Goal: Task Accomplishment & Management: Use online tool/utility

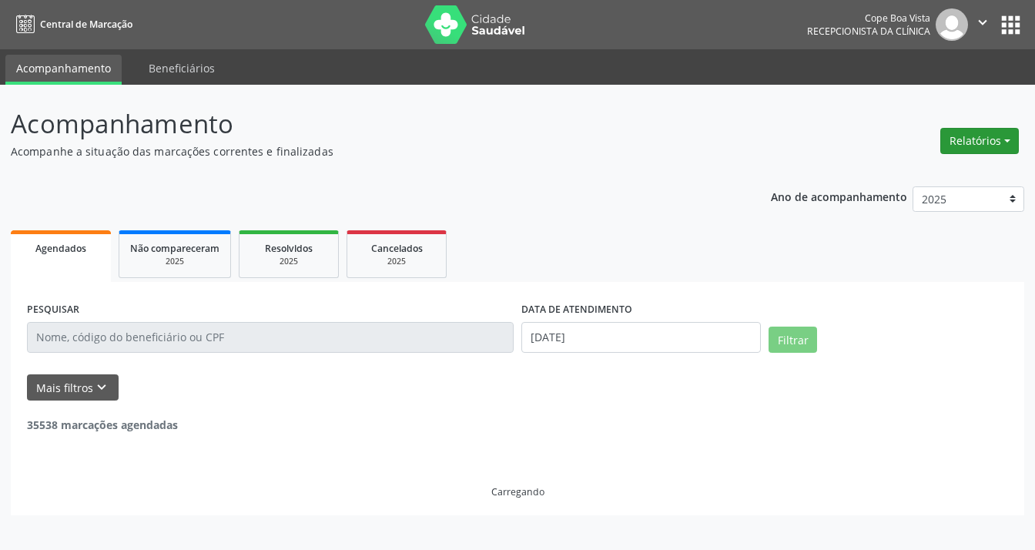
click at [969, 130] on button "Relatórios" at bounding box center [979, 141] width 79 height 26
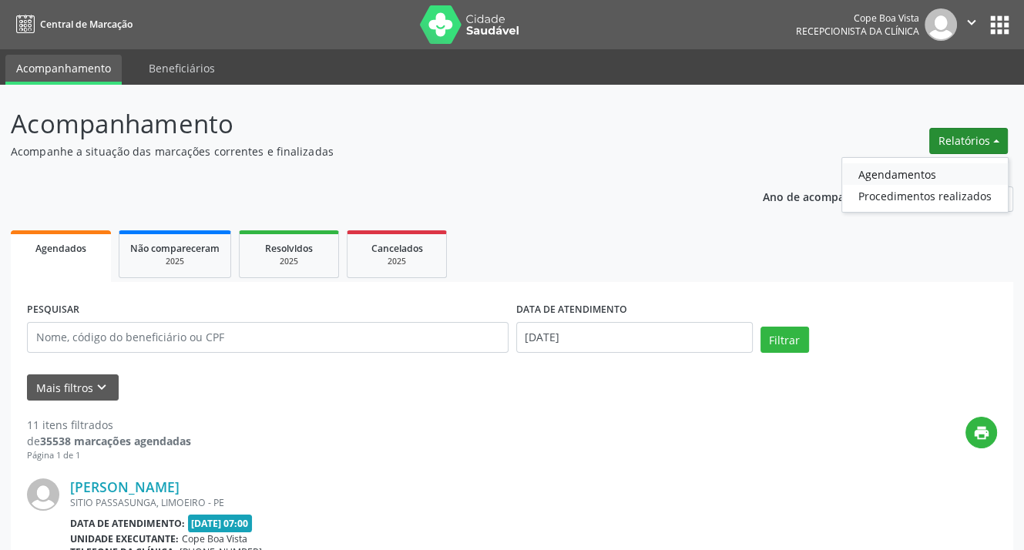
click at [858, 176] on link "Agendamentos" at bounding box center [925, 174] width 166 height 22
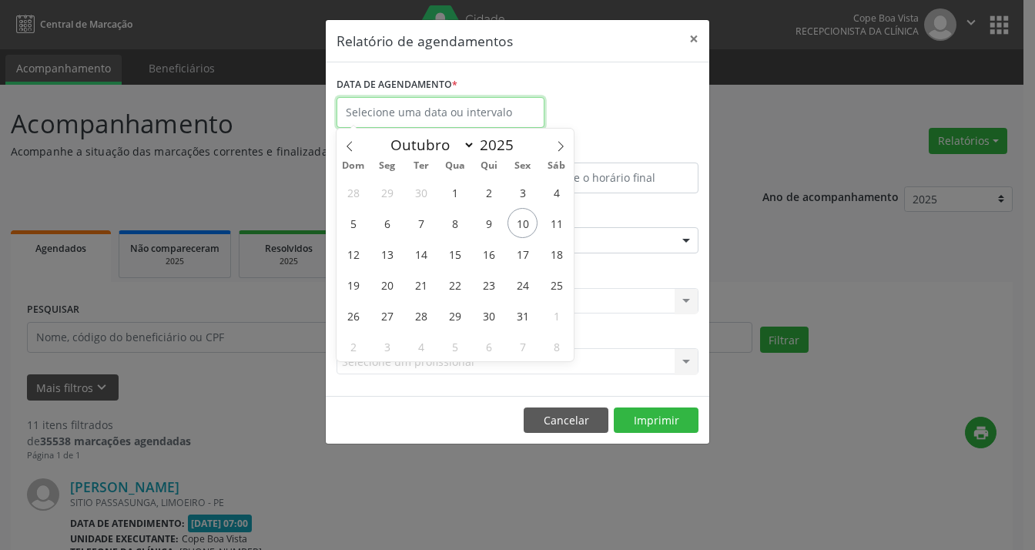
click at [477, 119] on input "text" at bounding box center [441, 112] width 208 height 31
click at [451, 266] on span "15" at bounding box center [455, 254] width 30 height 30
type input "[DATE]"
click at [453, 266] on span "15" at bounding box center [455, 254] width 30 height 30
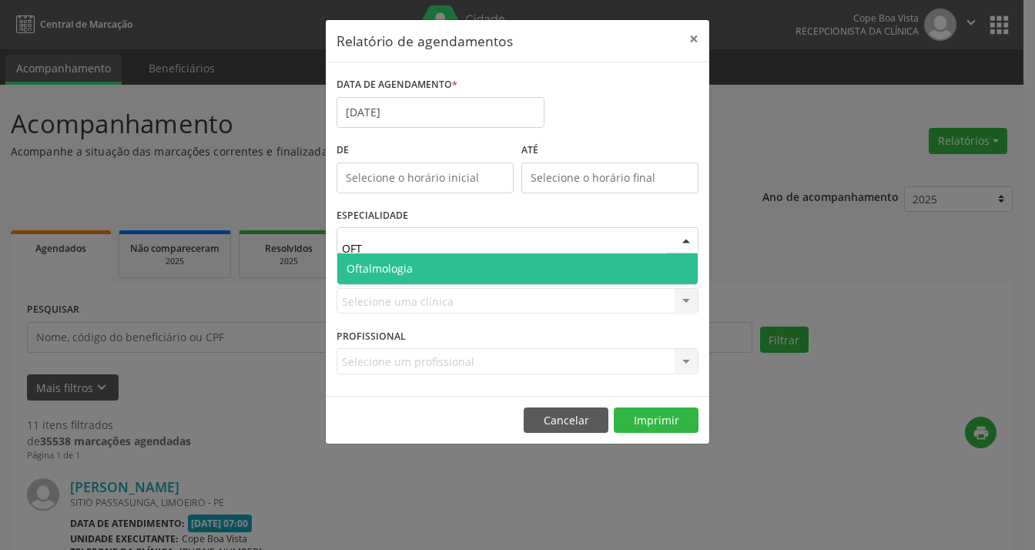
type input "OFTA"
click at [380, 263] on span "Oftalmologia" at bounding box center [380, 268] width 66 height 15
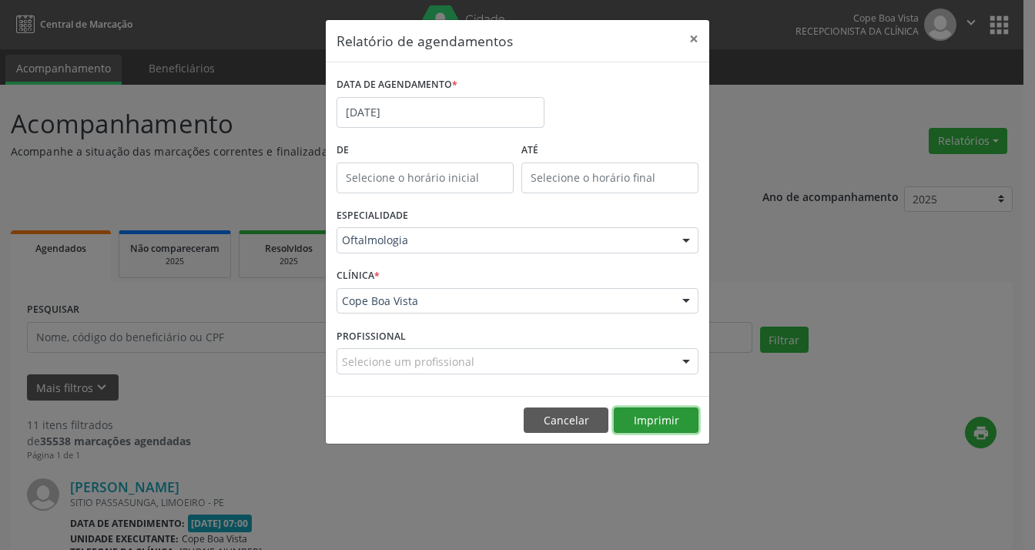
click at [659, 416] on button "Imprimir" at bounding box center [656, 420] width 85 height 26
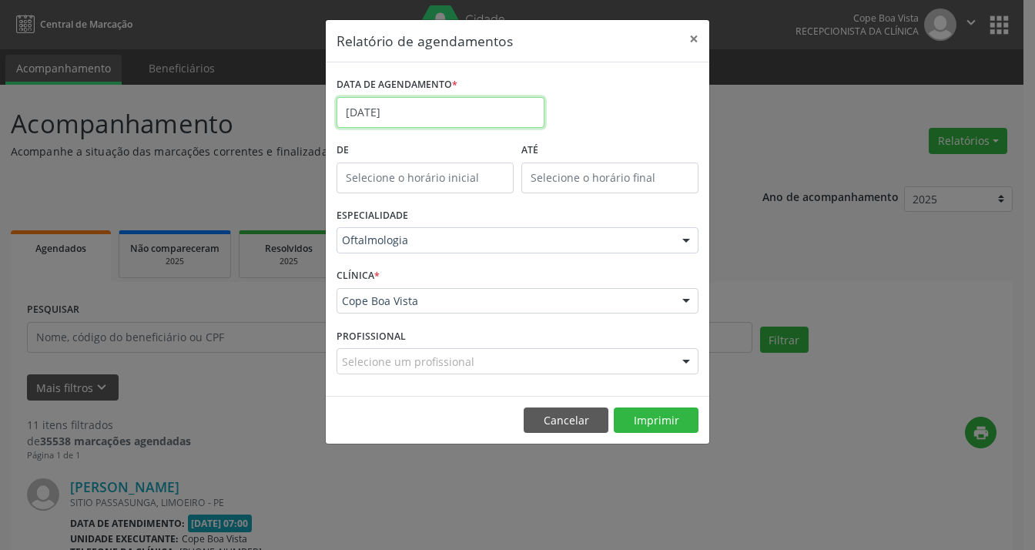
click at [431, 118] on input "[DATE]" at bounding box center [441, 112] width 208 height 31
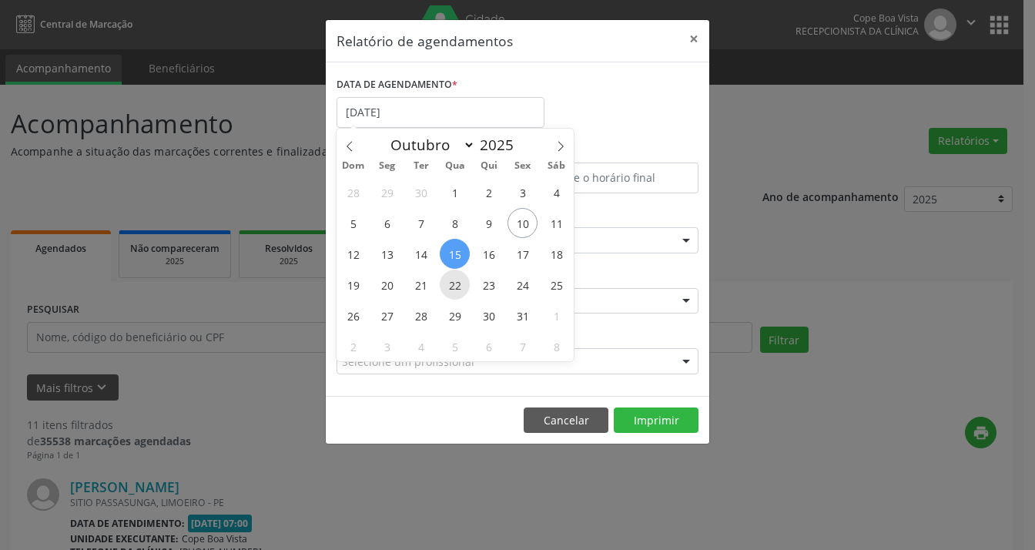
click at [456, 292] on span "22" at bounding box center [455, 285] width 30 height 30
type input "[DATE]"
click at [459, 279] on span "22" at bounding box center [455, 285] width 30 height 30
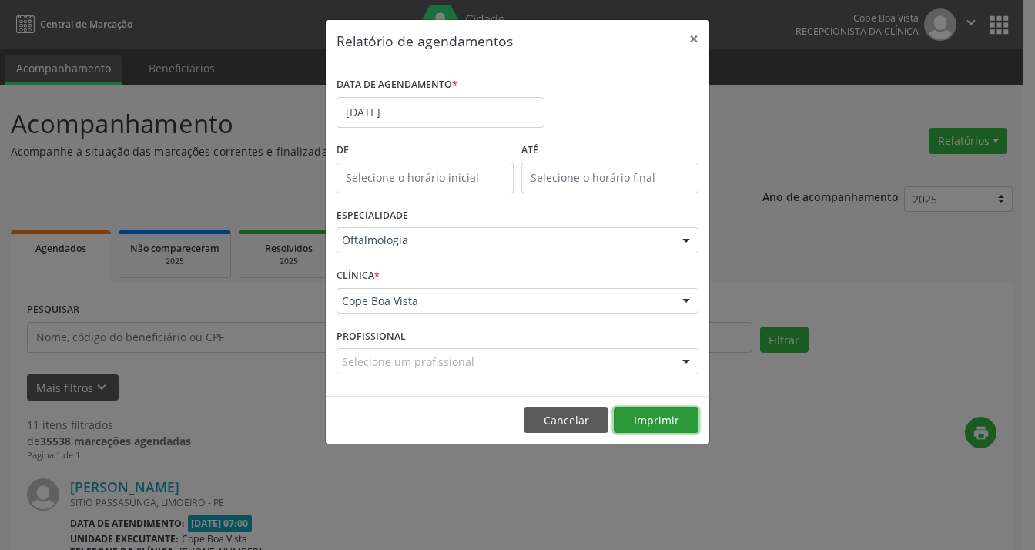
click at [658, 414] on button "Imprimir" at bounding box center [656, 420] width 85 height 26
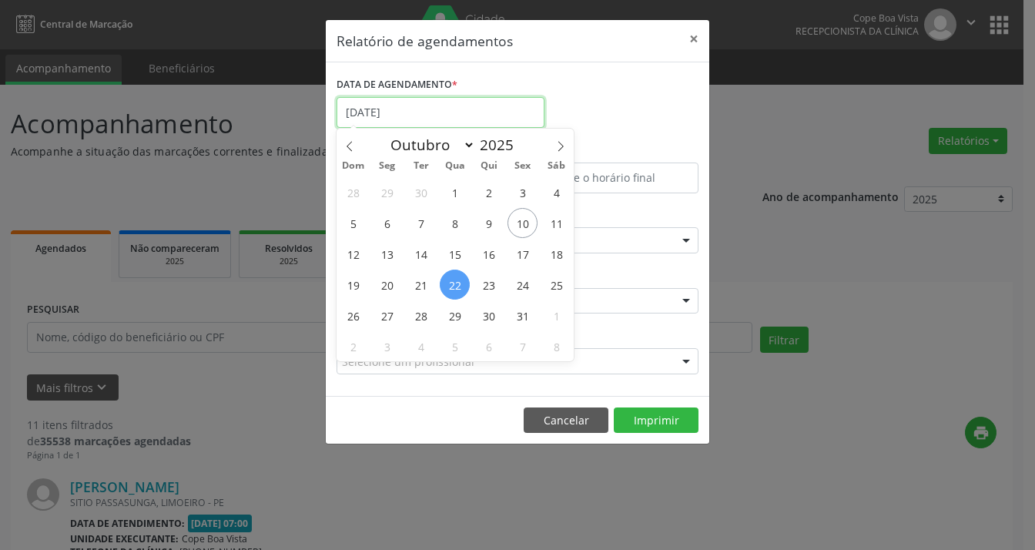
click at [457, 116] on input "[DATE]" at bounding box center [441, 112] width 208 height 31
click at [456, 327] on span "29" at bounding box center [455, 315] width 30 height 30
type input "[DATE]"
click at [455, 327] on span "29" at bounding box center [455, 315] width 30 height 30
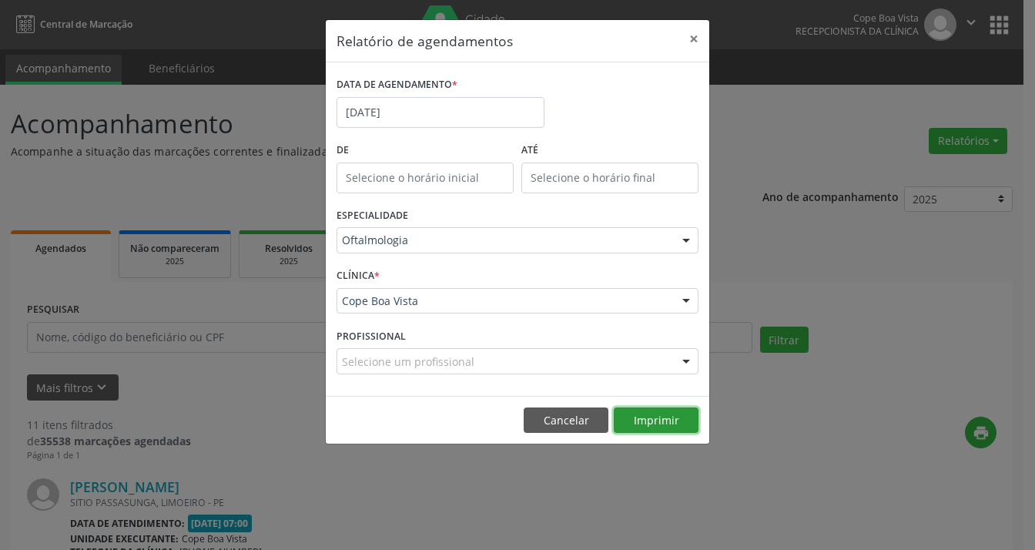
click at [653, 418] on button "Imprimir" at bounding box center [656, 420] width 85 height 26
click at [689, 35] on button "×" at bounding box center [694, 39] width 31 height 38
